Goal: Information Seeking & Learning: Learn about a topic

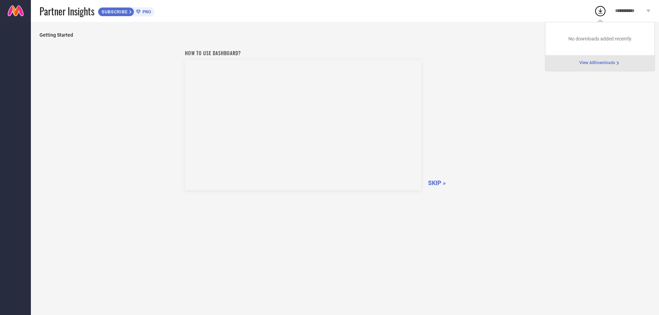
click at [436, 181] on span "SKIP »" at bounding box center [437, 182] width 18 height 7
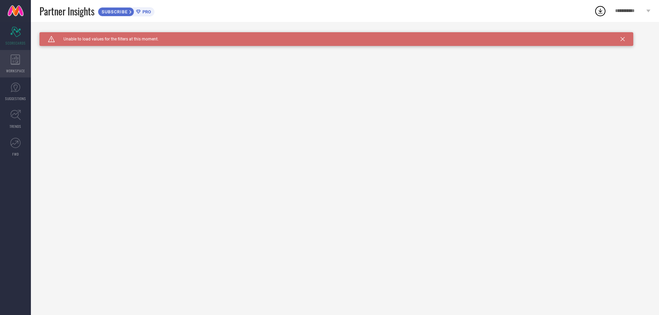
click at [16, 60] on icon at bounding box center [15, 60] width 9 height 10
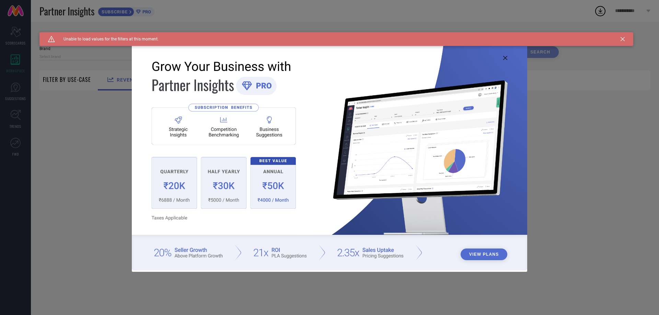
type input "1 STOP FASHION"
type input "All"
click at [103, 121] on div "View Plans" at bounding box center [329, 157] width 659 height 315
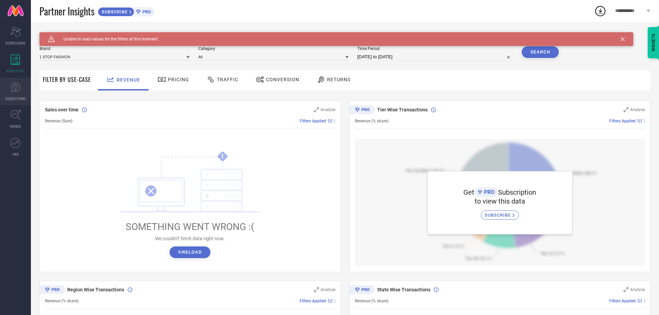
click at [14, 90] on icon at bounding box center [15, 87] width 10 height 10
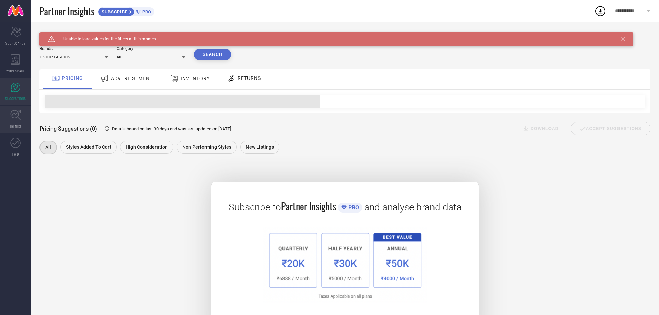
click at [17, 119] on icon at bounding box center [15, 115] width 11 height 11
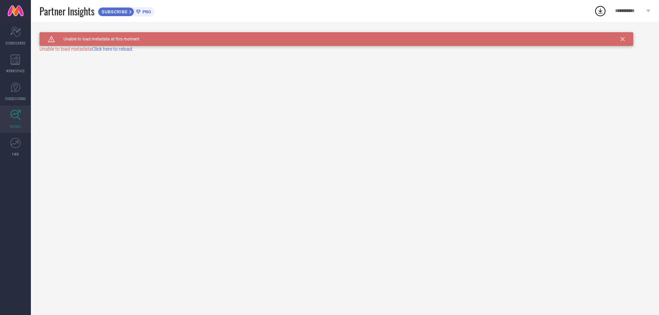
click at [23, 120] on link "TRENDS" at bounding box center [15, 119] width 31 height 27
click at [15, 142] on icon at bounding box center [15, 143] width 10 height 10
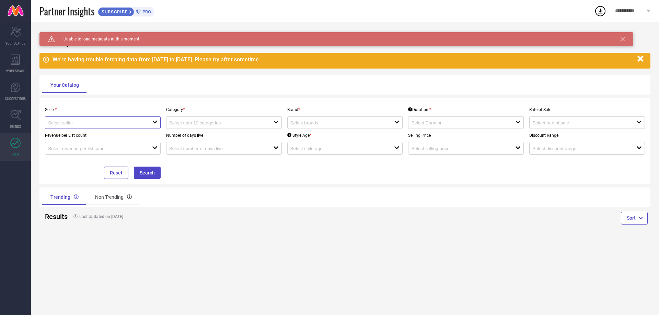
click at [93, 122] on input at bounding box center [95, 122] width 94 height 5
click at [90, 132] on li "Myntra ( MINT_1 )" at bounding box center [102, 136] width 115 height 12
type input "Myntra ( MINT_1 )"
click at [187, 121] on input at bounding box center [216, 122] width 94 height 5
click at [197, 166] on div "Seller * Myntra ( MINT_1 ) Category * close Brand * open Duration * open Rate o…" at bounding box center [344, 141] width 605 height 76
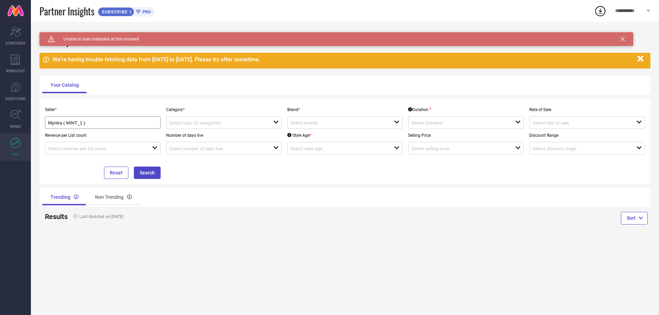
click at [269, 120] on div at bounding box center [221, 122] width 104 height 7
click at [313, 120] on div at bounding box center [342, 122] width 104 height 7
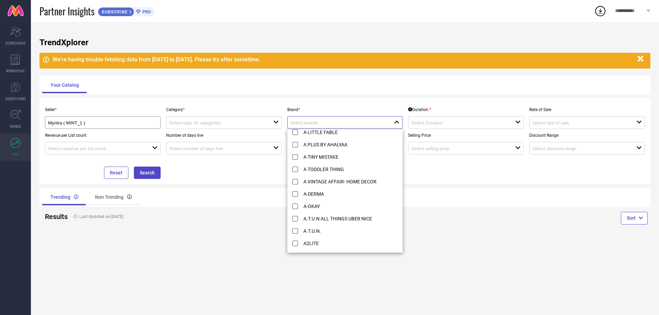
scroll to position [720, 0]
click at [344, 159] on li "A TINY MISTAKE" at bounding box center [345, 156] width 115 height 12
type input "A TINY MISTAKE"
click at [441, 178] on div "Seller * Myntra ( MINT_1 ) Category * open Brand * A TINY MISTAKE reset Duratio…" at bounding box center [344, 141] width 605 height 76
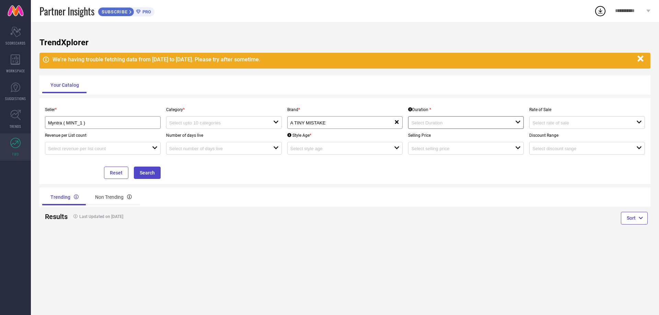
click at [449, 124] on input at bounding box center [458, 122] width 94 height 5
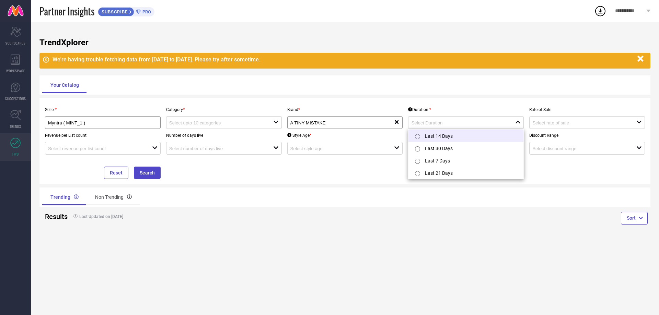
click at [449, 139] on li "Last 14 Days" at bounding box center [465, 136] width 115 height 12
type input "Last 14 Days"
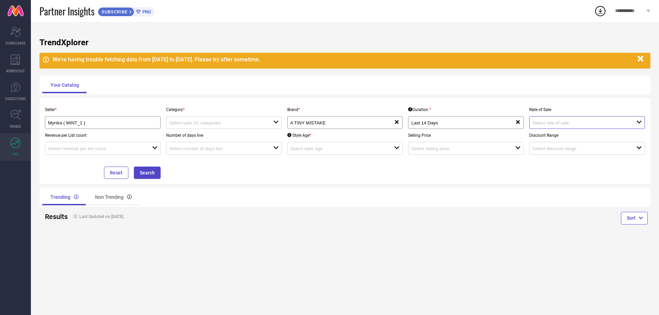
click at [571, 123] on input at bounding box center [579, 122] width 94 height 5
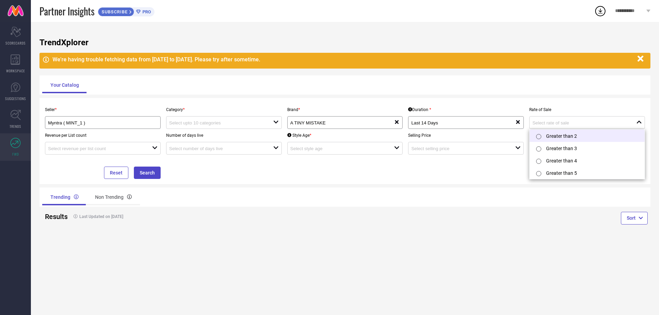
click at [570, 138] on li "Greater than 2" at bounding box center [586, 136] width 115 height 12
type input "Greater than 2"
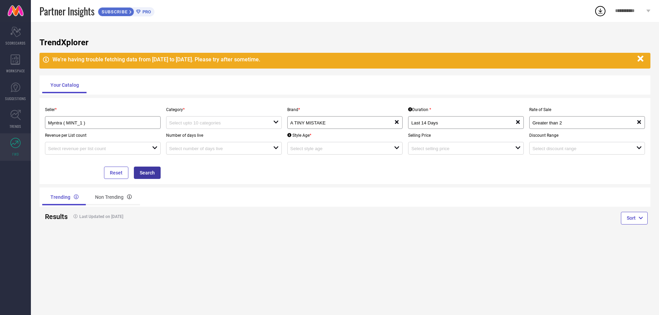
click at [144, 169] on button "Search" at bounding box center [147, 173] width 27 height 12
click at [144, 149] on div at bounding box center [100, 148] width 104 height 7
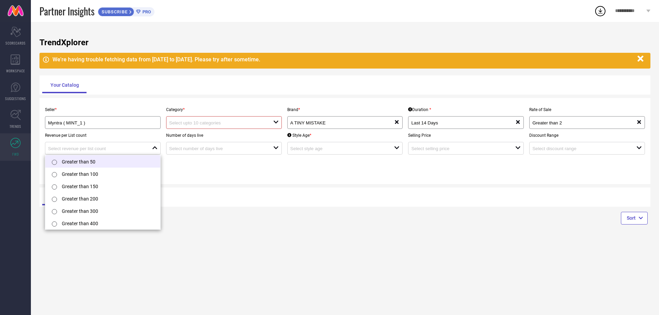
click at [102, 158] on li "Greater than 50" at bounding box center [102, 161] width 115 height 12
type input "Greater than 50"
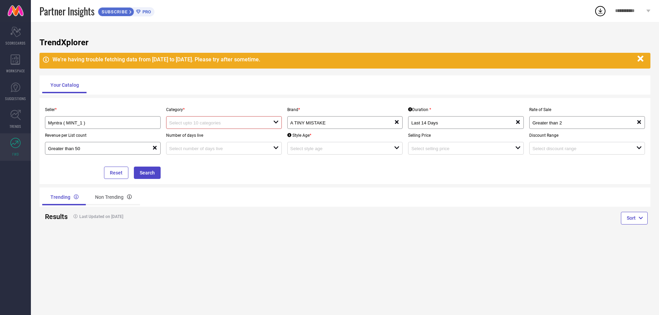
click at [202, 123] on input at bounding box center [216, 122] width 94 height 5
click at [202, 136] on div "No results found" at bounding box center [224, 135] width 116 height 12
click at [216, 150] on input at bounding box center [216, 148] width 94 height 5
click at [333, 201] on div "Trending Non Trending" at bounding box center [192, 197] width 300 height 16
click at [280, 128] on div "open" at bounding box center [224, 122] width 116 height 13
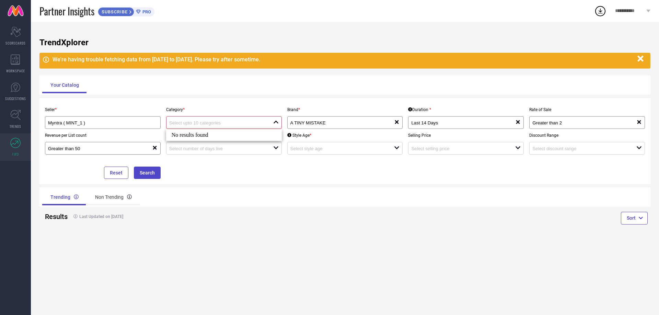
click at [274, 118] on div "close" at bounding box center [224, 122] width 116 height 13
click at [274, 118] on div "open" at bounding box center [224, 122] width 116 height 13
